Goal: Communication & Community: Answer question/provide support

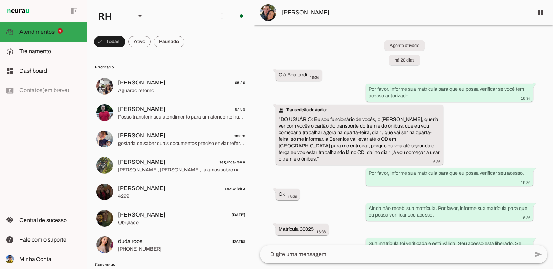
scroll to position [1513, 0]
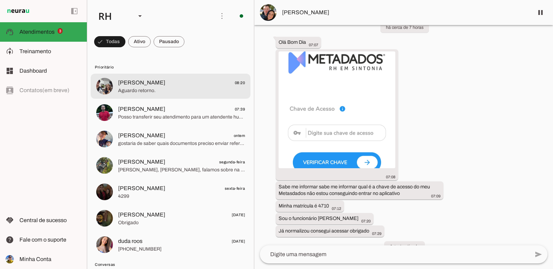
click at [130, 91] on span "Aguardo retorno." at bounding box center [181, 90] width 127 height 7
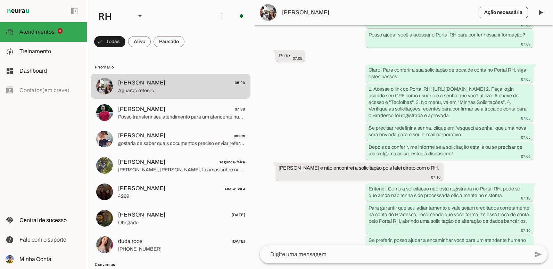
scroll to position [1251, 0]
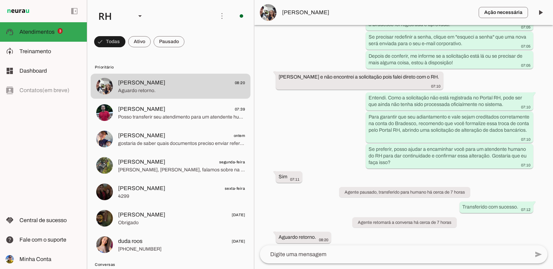
click at [326, 258] on textarea at bounding box center [395, 254] width 270 height 8
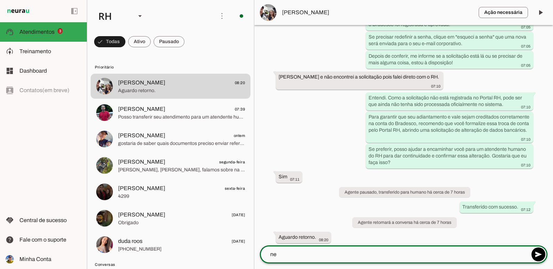
type textarea "n"
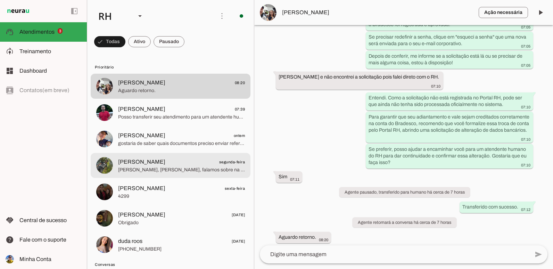
click at [188, 173] on span "[PERSON_NAME], [PERSON_NAME], falamos sobre na data da homologação, não compart…" at bounding box center [181, 169] width 127 height 7
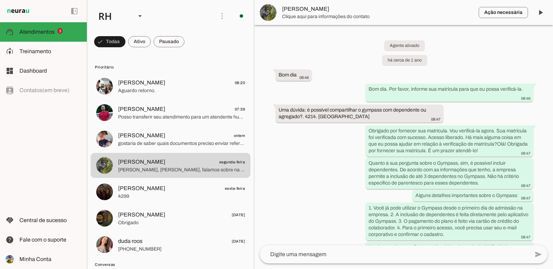
scroll to position [1532, 0]
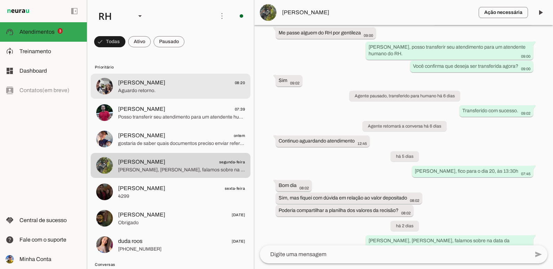
click at [207, 91] on span "Aguardo retorno." at bounding box center [181, 90] width 127 height 7
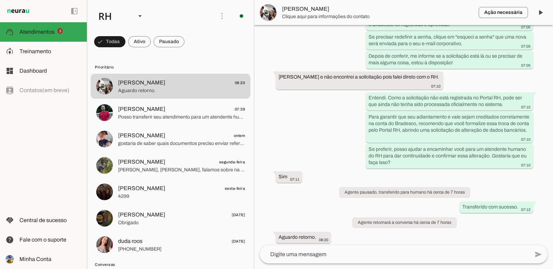
scroll to position [1251, 0]
click at [540, 17] on span at bounding box center [540, 12] width 17 height 17
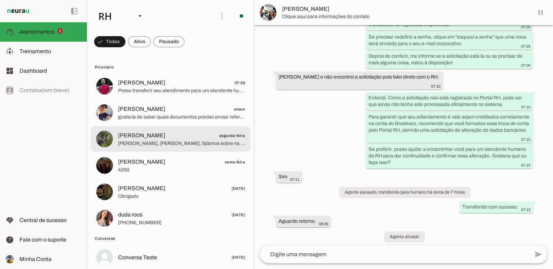
scroll to position [1252, 0]
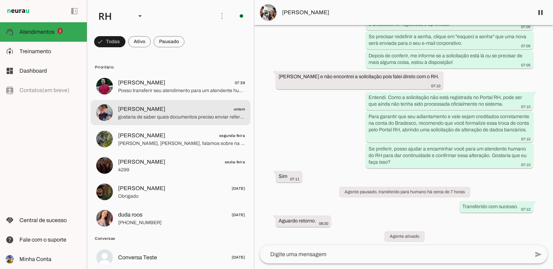
click at [164, 80] on span "[PERSON_NAME] 07:39" at bounding box center [181, 83] width 127 height 9
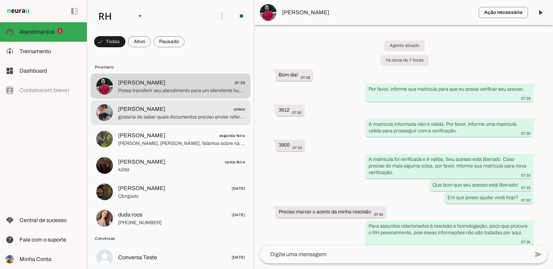
click at [170, 120] on span "gostaria de saber quais documentos preciso enviar referente ao auxiliar creche" at bounding box center [181, 117] width 127 height 7
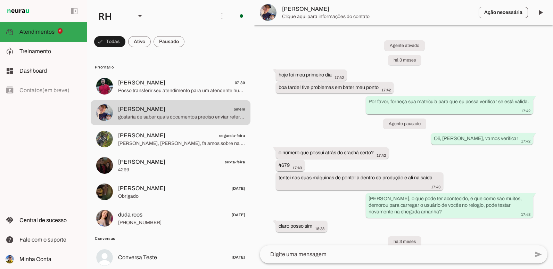
scroll to position [6193, 0]
